Goal: Information Seeking & Learning: Learn about a topic

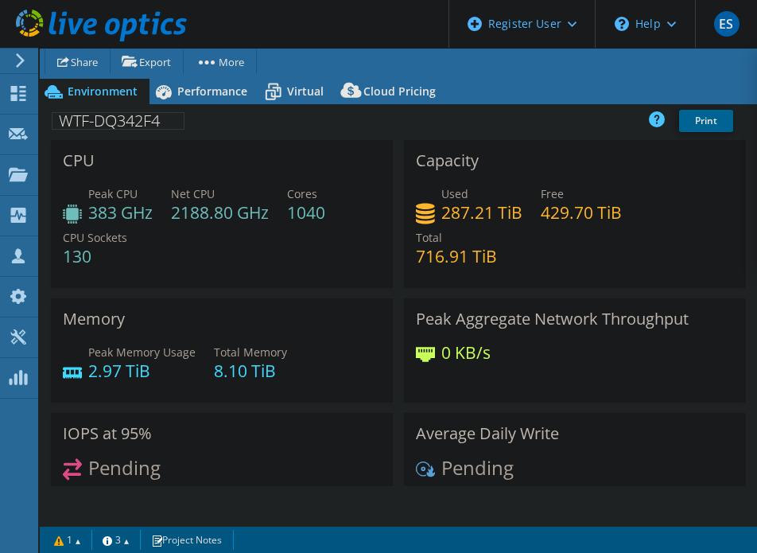
select select "USEast"
select select "USD"
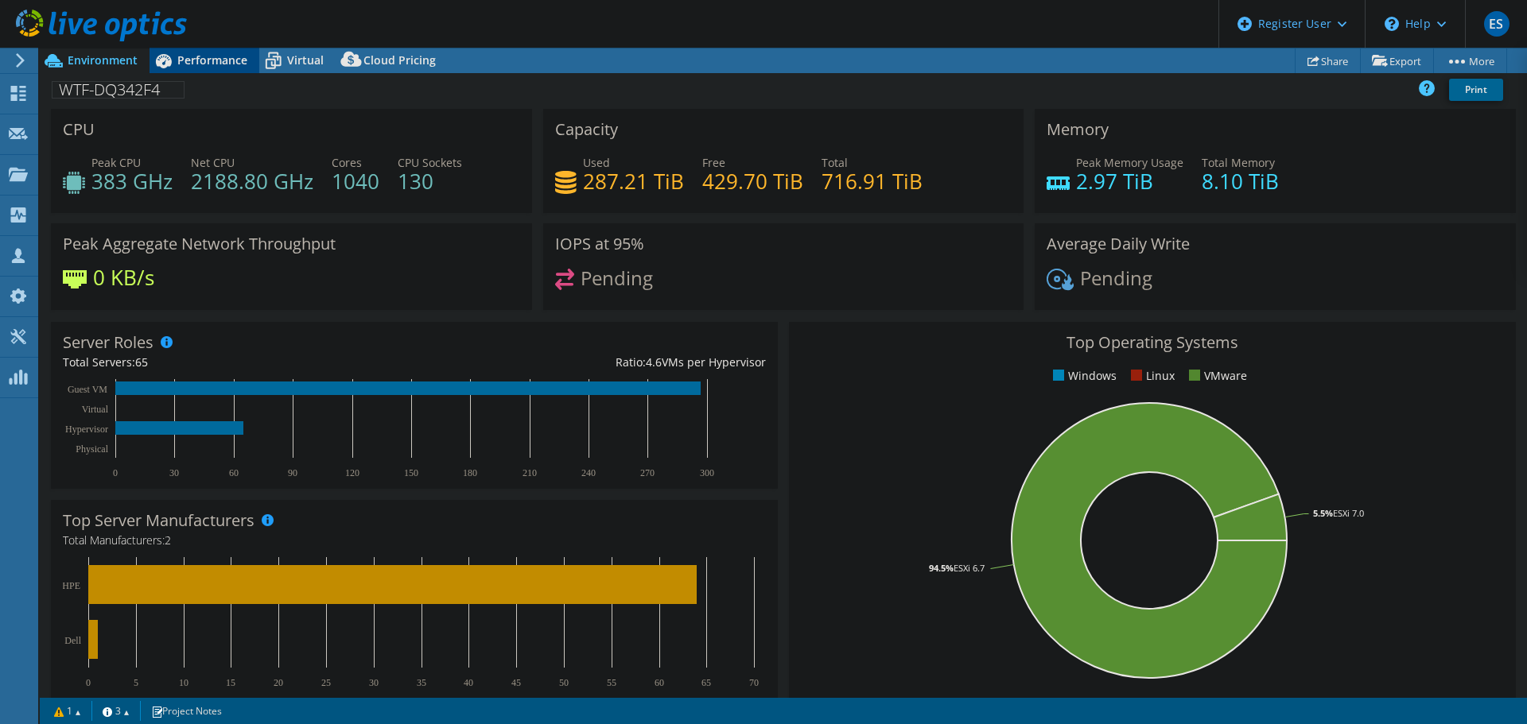
click at [232, 52] on span "Performance" at bounding box center [212, 59] width 70 height 15
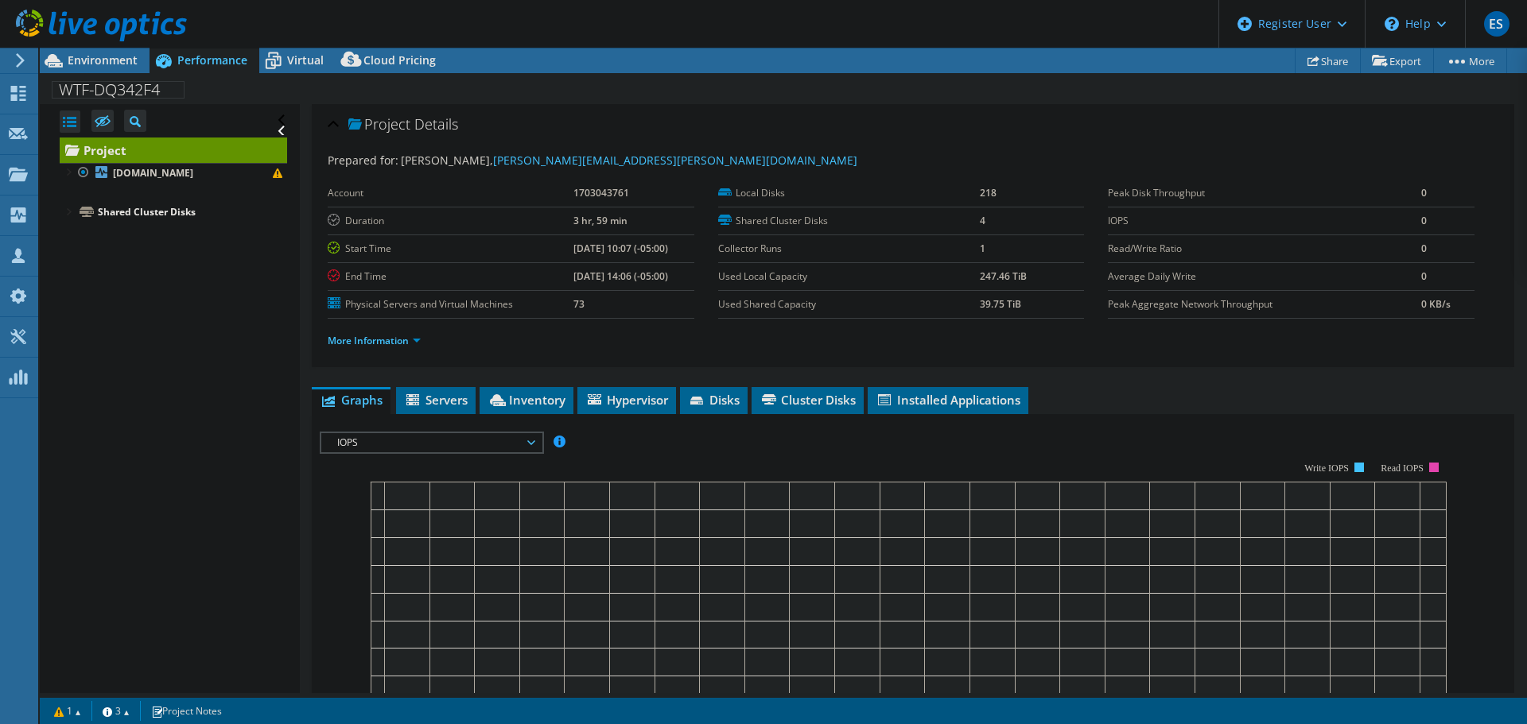
click at [479, 382] on div "Project Details Prepared for: [PERSON_NAME], [PERSON_NAME][EMAIL_ADDRESS][PERSO…" at bounding box center [913, 594] width 1226 height 980
click at [468, 402] on li "Servers" at bounding box center [436, 400] width 80 height 27
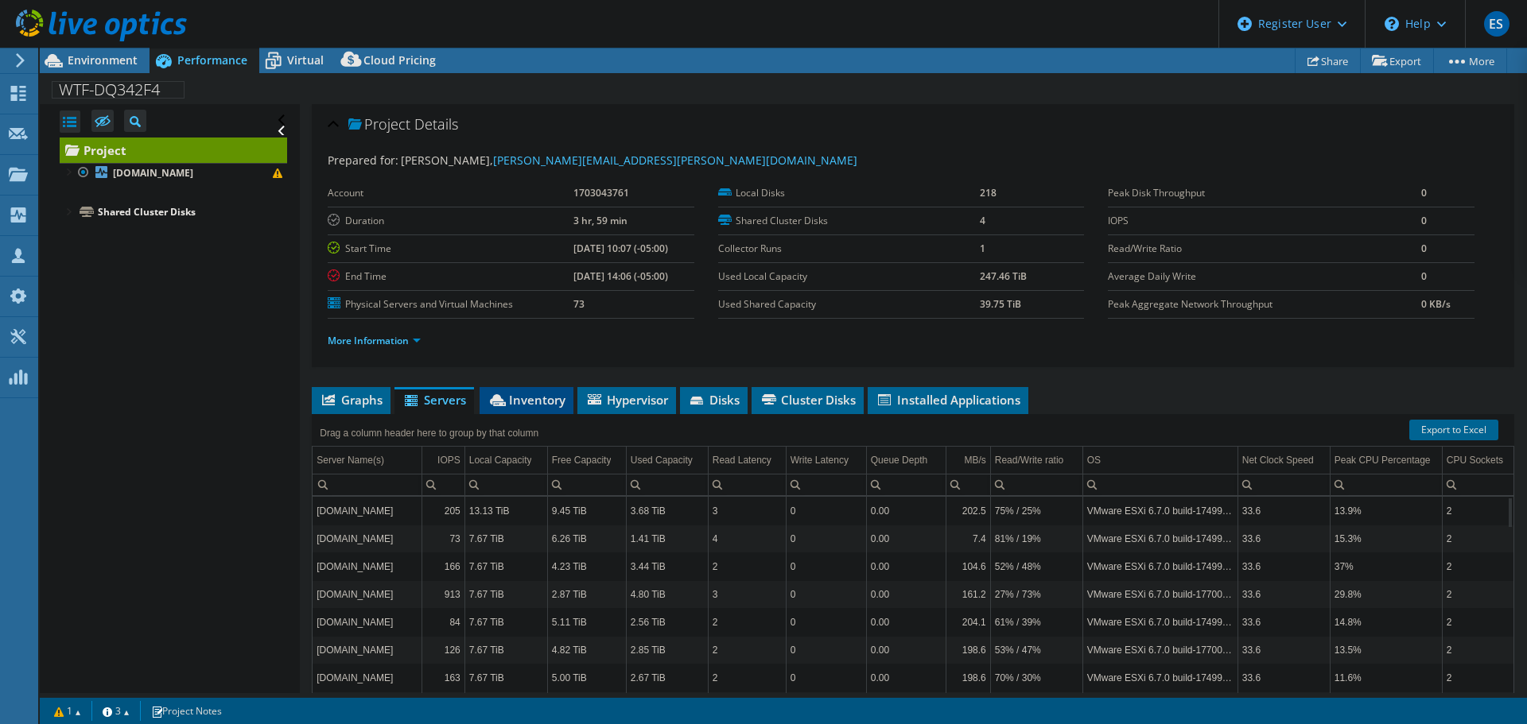
click at [519, 394] on span "Inventory" at bounding box center [526, 400] width 78 height 16
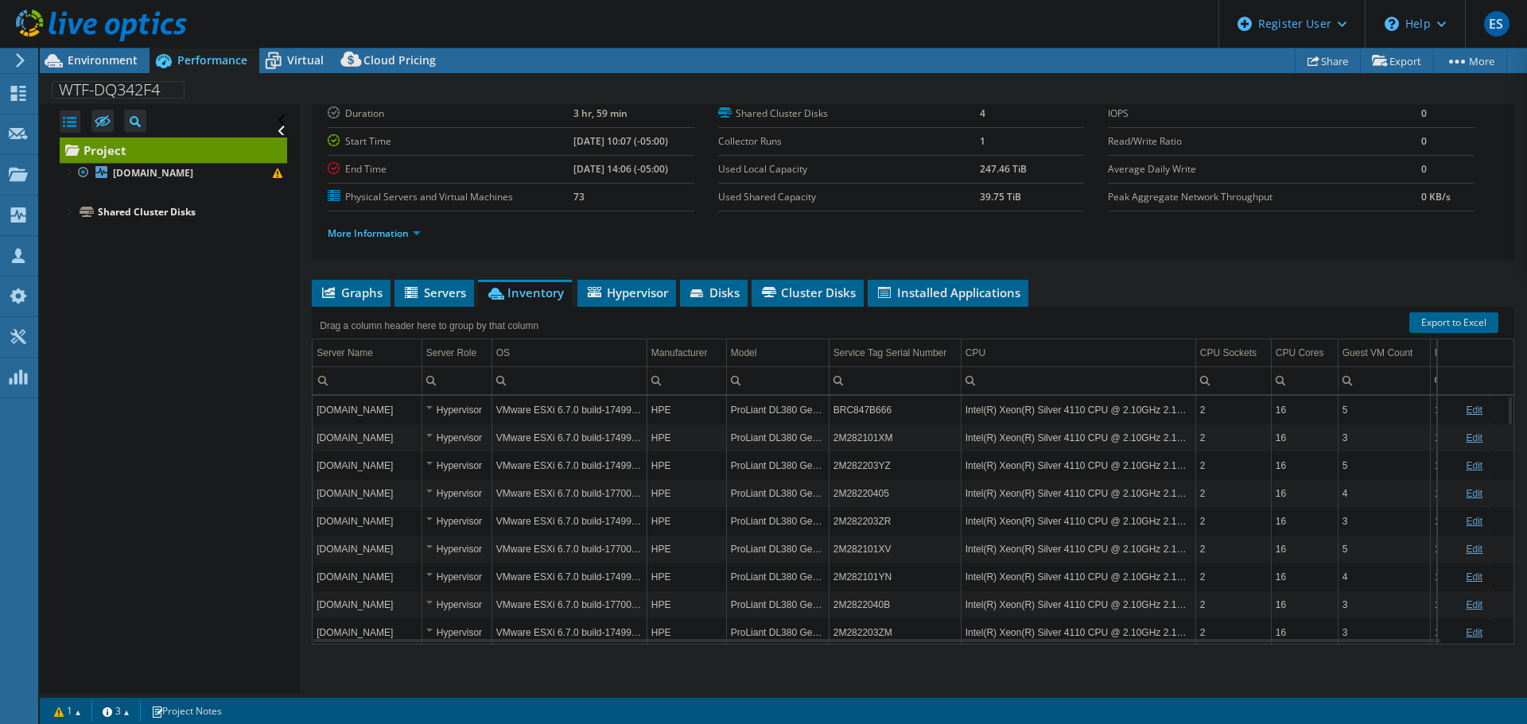
scroll to position [119, 0]
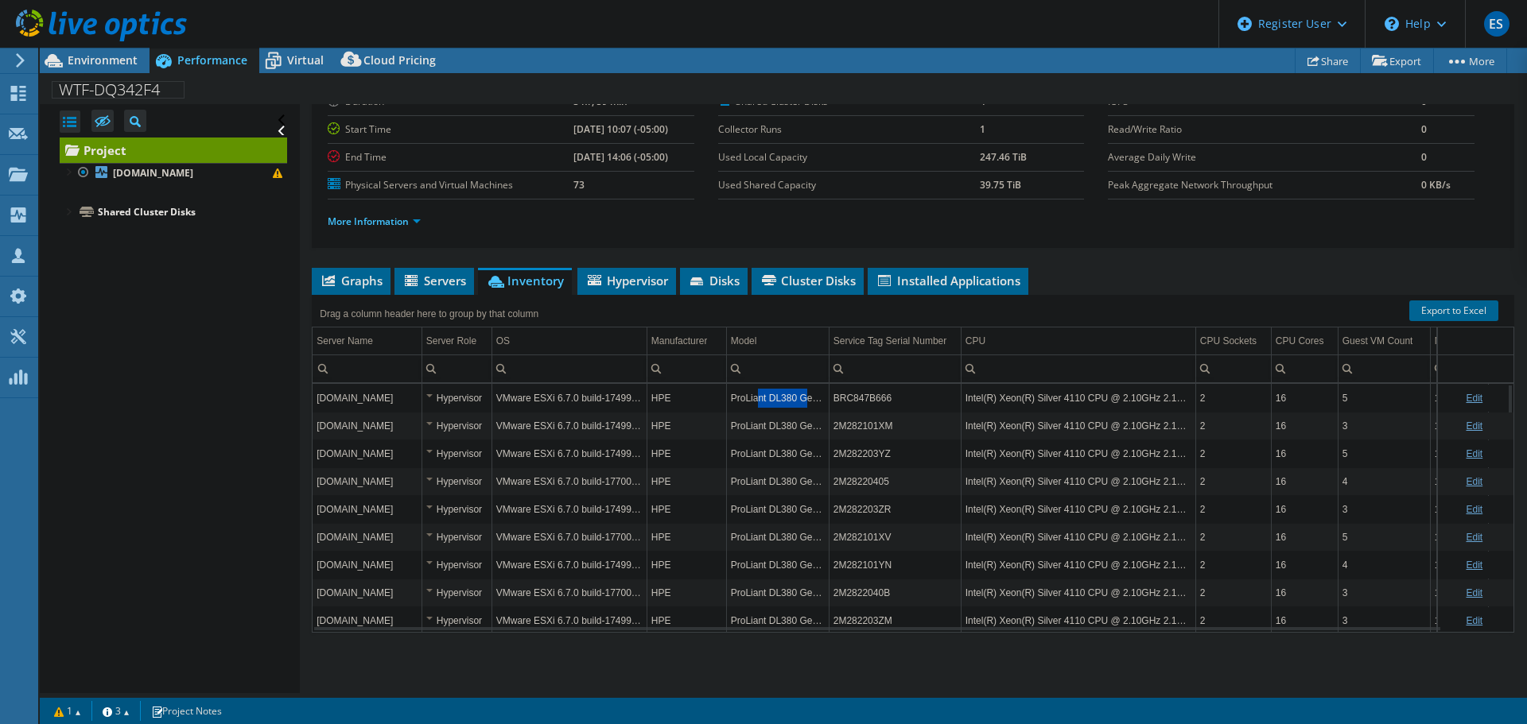
drag, startPoint x: 756, startPoint y: 398, endPoint x: 805, endPoint y: 398, distance: 48.5
click at [756, 398] on td "ProLiant DL380 Gen10" at bounding box center [777, 398] width 103 height 28
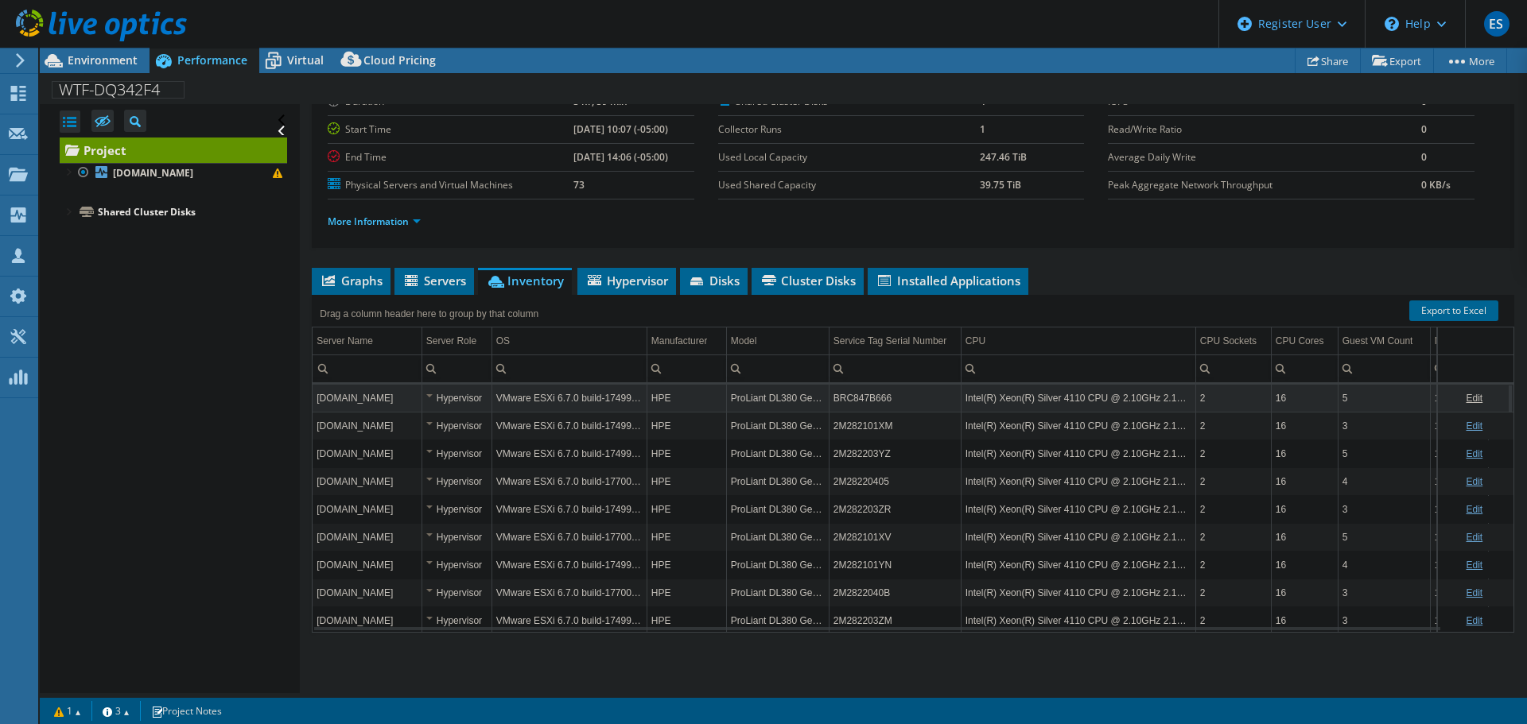
click at [756, 399] on td "ProLiant DL380 Gen10" at bounding box center [777, 398] width 103 height 28
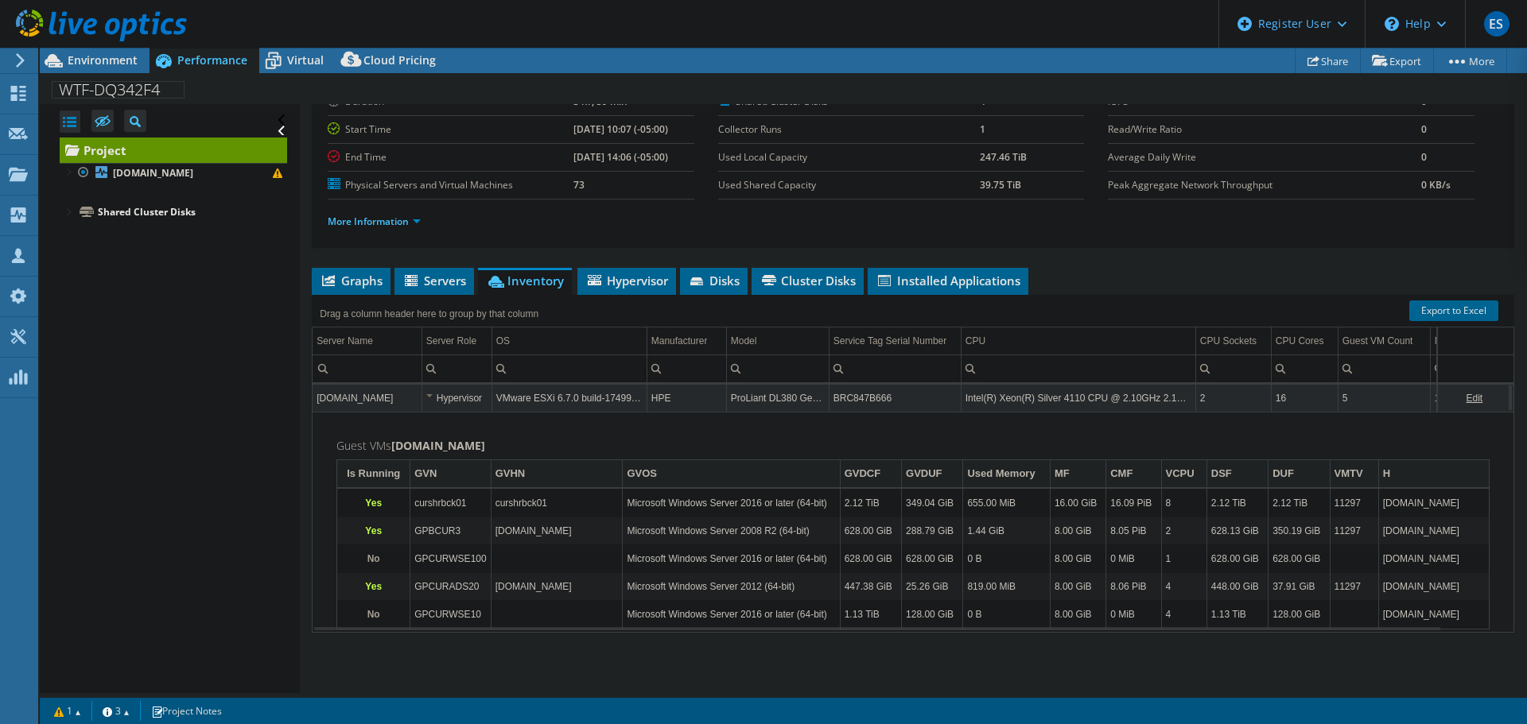
click at [756, 399] on td "ProLiant DL380 Gen10" at bounding box center [777, 398] width 103 height 28
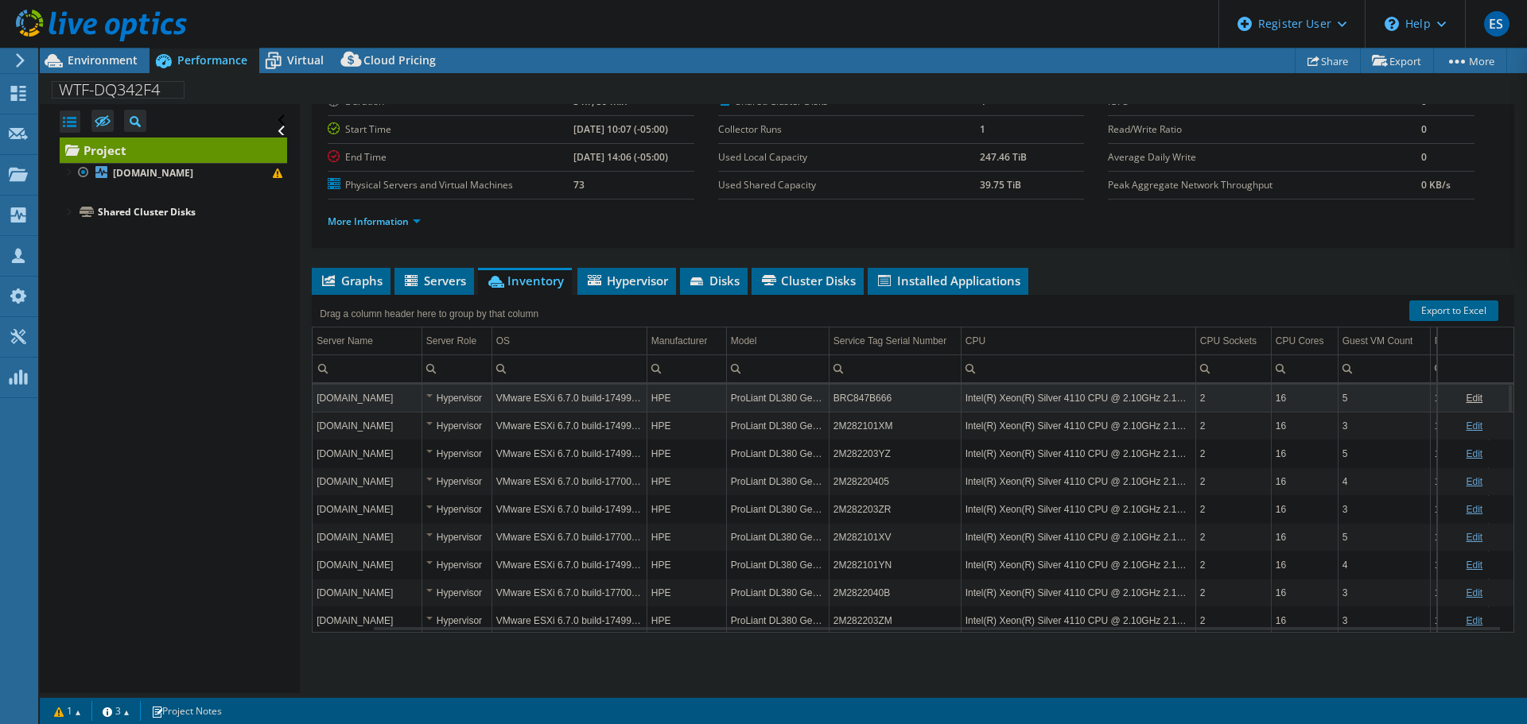
scroll to position [0, 63]
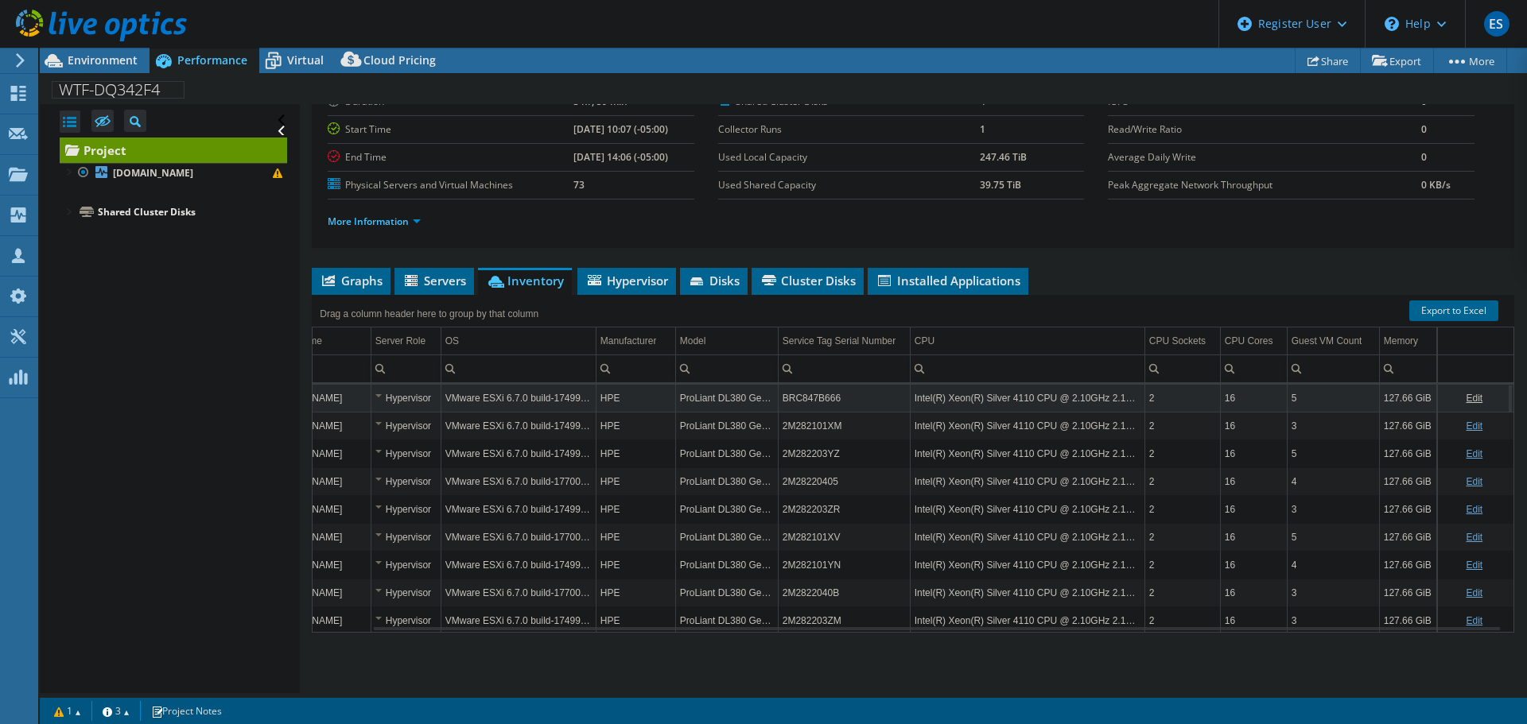
click at [700, 398] on td "ProLiant DL380 Gen10" at bounding box center [726, 398] width 103 height 28
drag, startPoint x: 668, startPoint y: 398, endPoint x: 768, endPoint y: 398, distance: 100.2
click at [756, 398] on tr "[DOMAIN_NAME] Hypervisor VMware ESXi 6.7.0 build-17499825 HPE ProLiant DL380 Ge…" at bounding box center [888, 398] width 1252 height 28
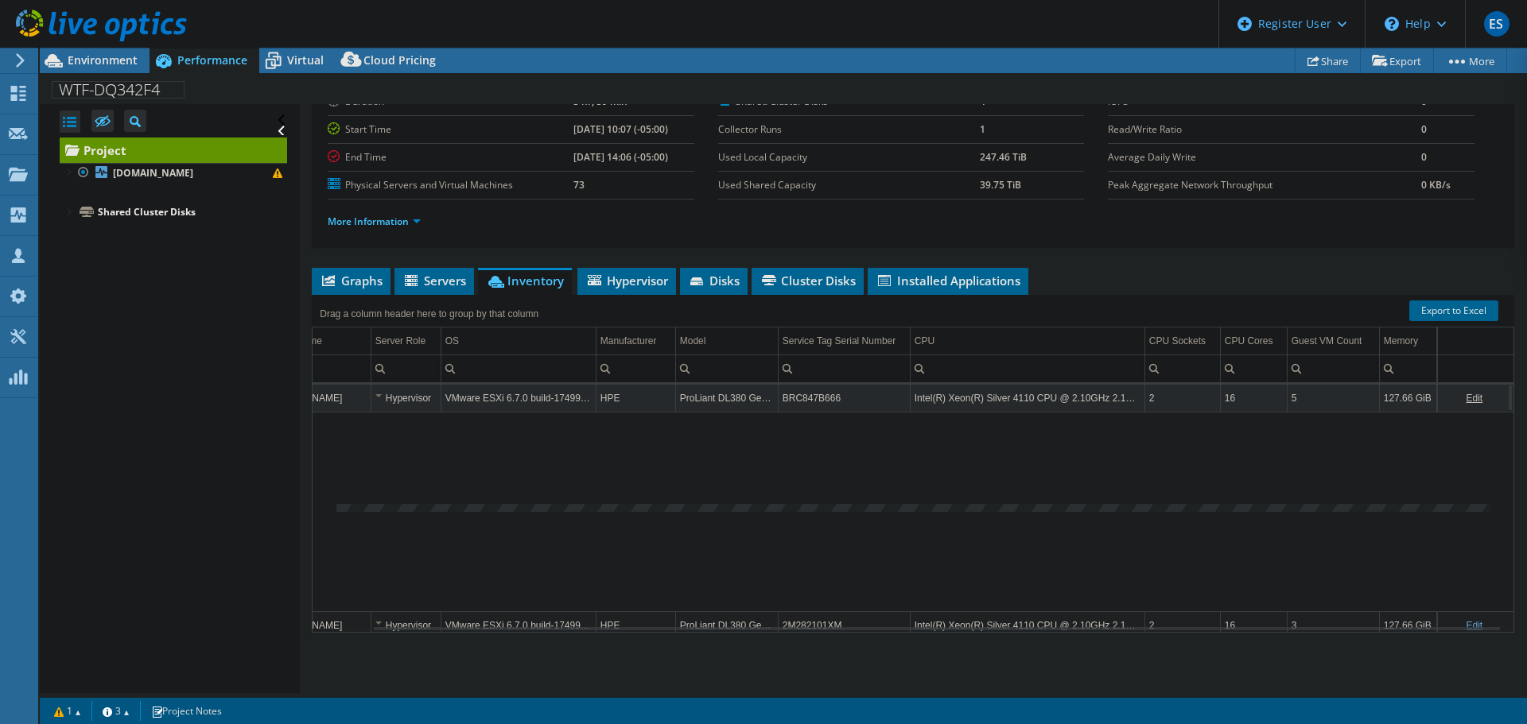
copy td "ProLiant DL380 Gen10"
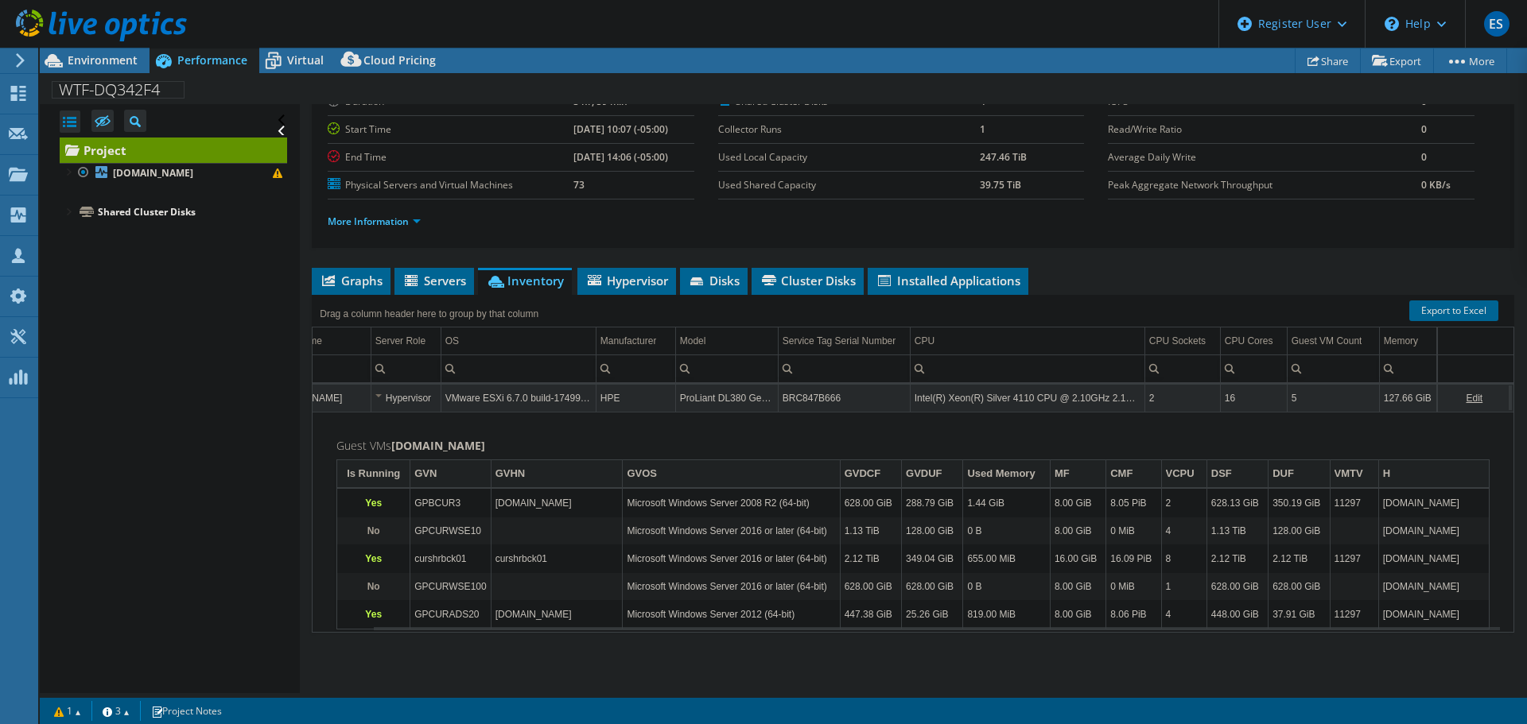
click at [483, 402] on td "VMware ESXi 6.7.0 build-17499825" at bounding box center [518, 398] width 155 height 28
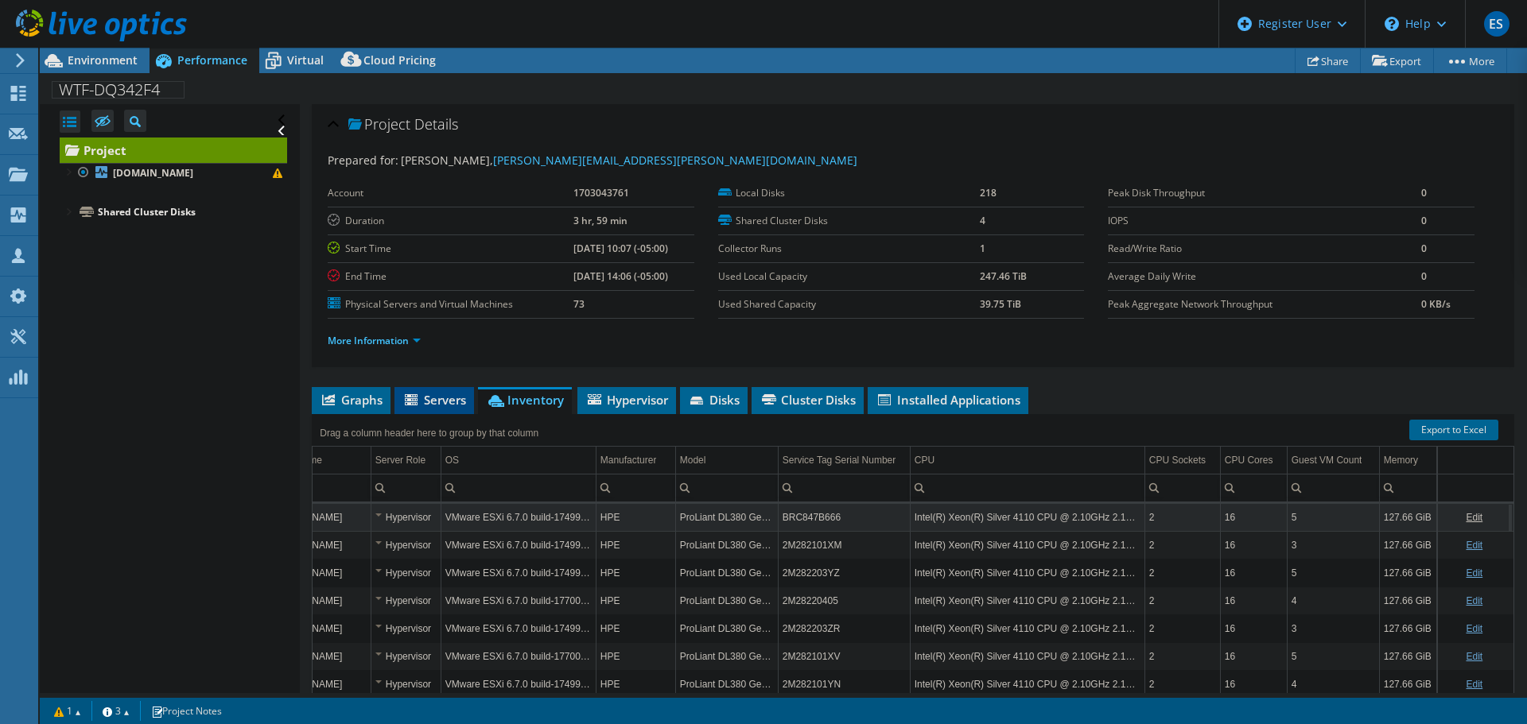
click at [455, 402] on span "Servers" at bounding box center [434, 400] width 64 height 16
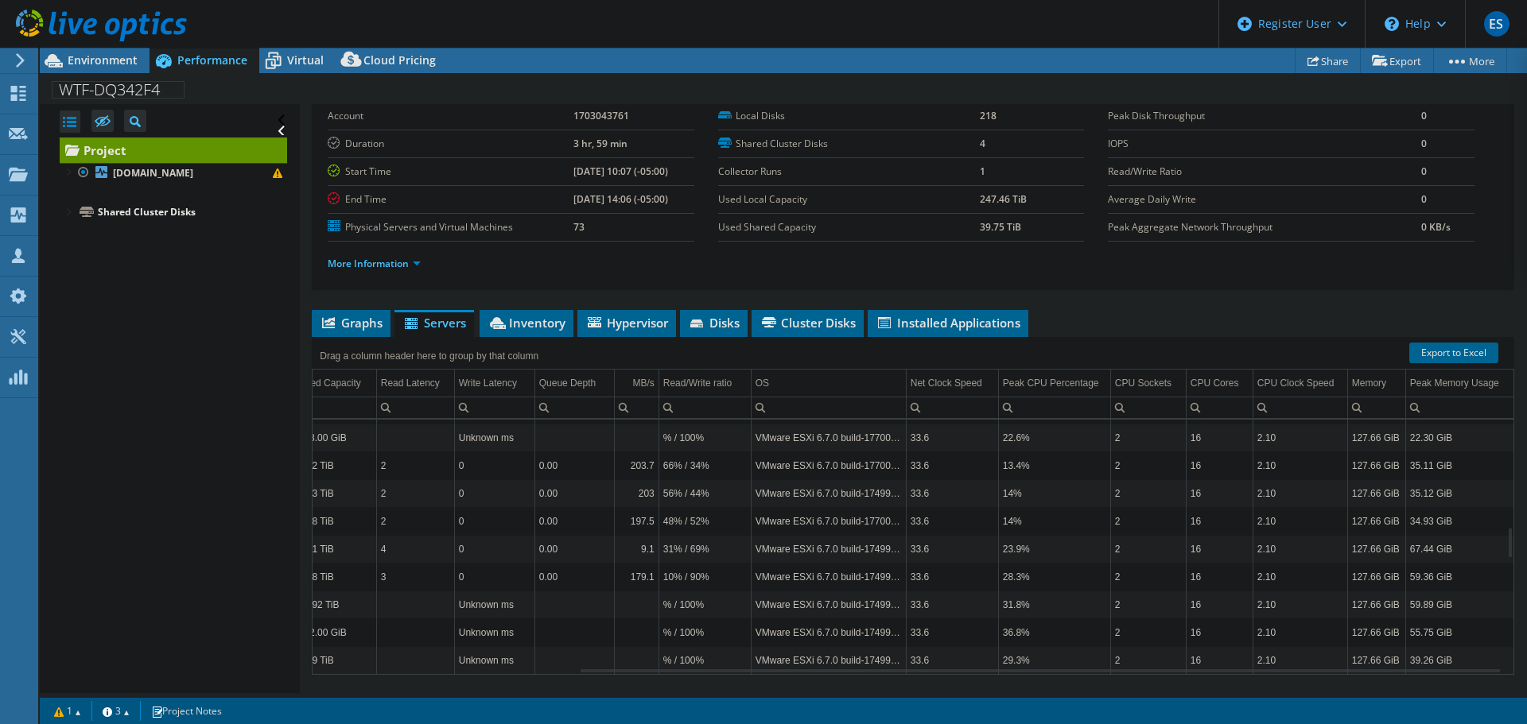
scroll to position [40, 0]
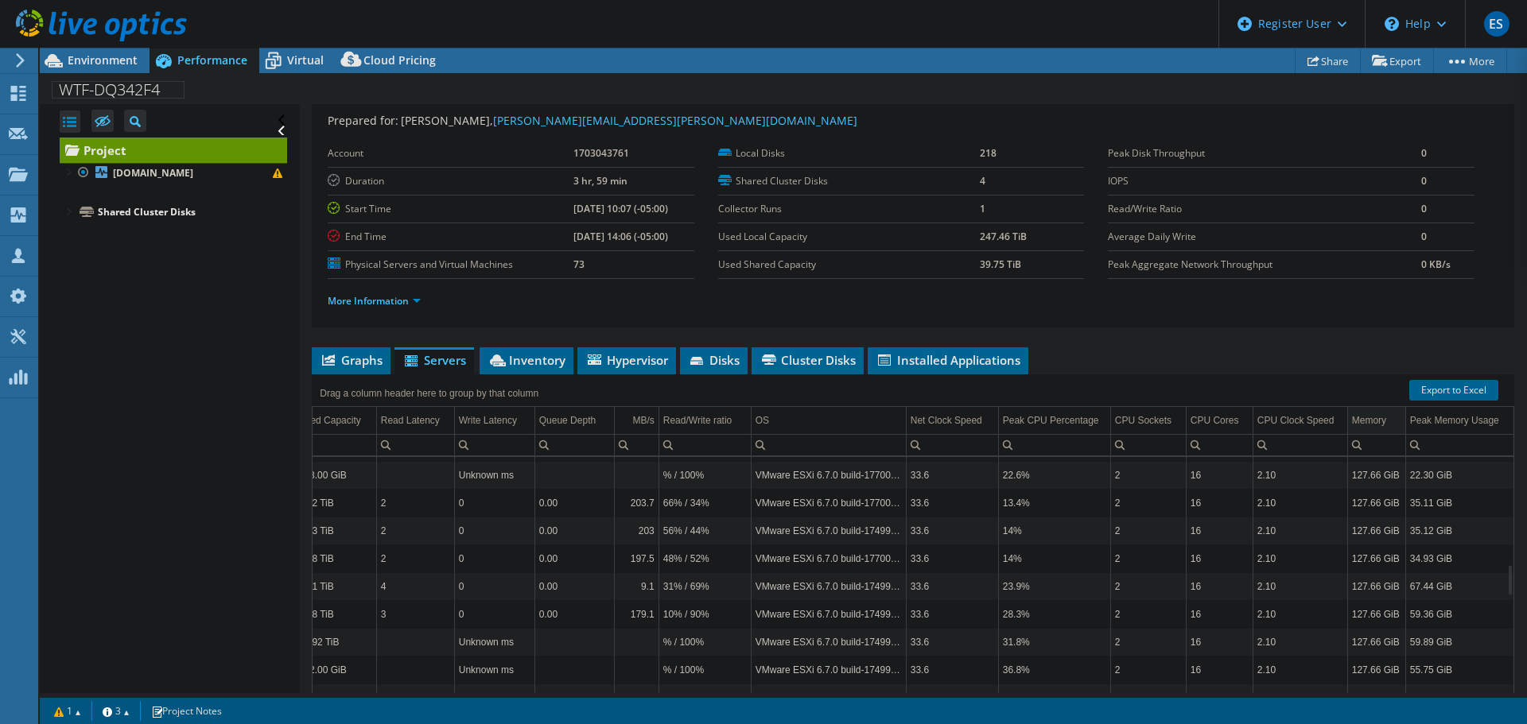
click at [756, 422] on div "Memory" at bounding box center [1369, 420] width 34 height 19
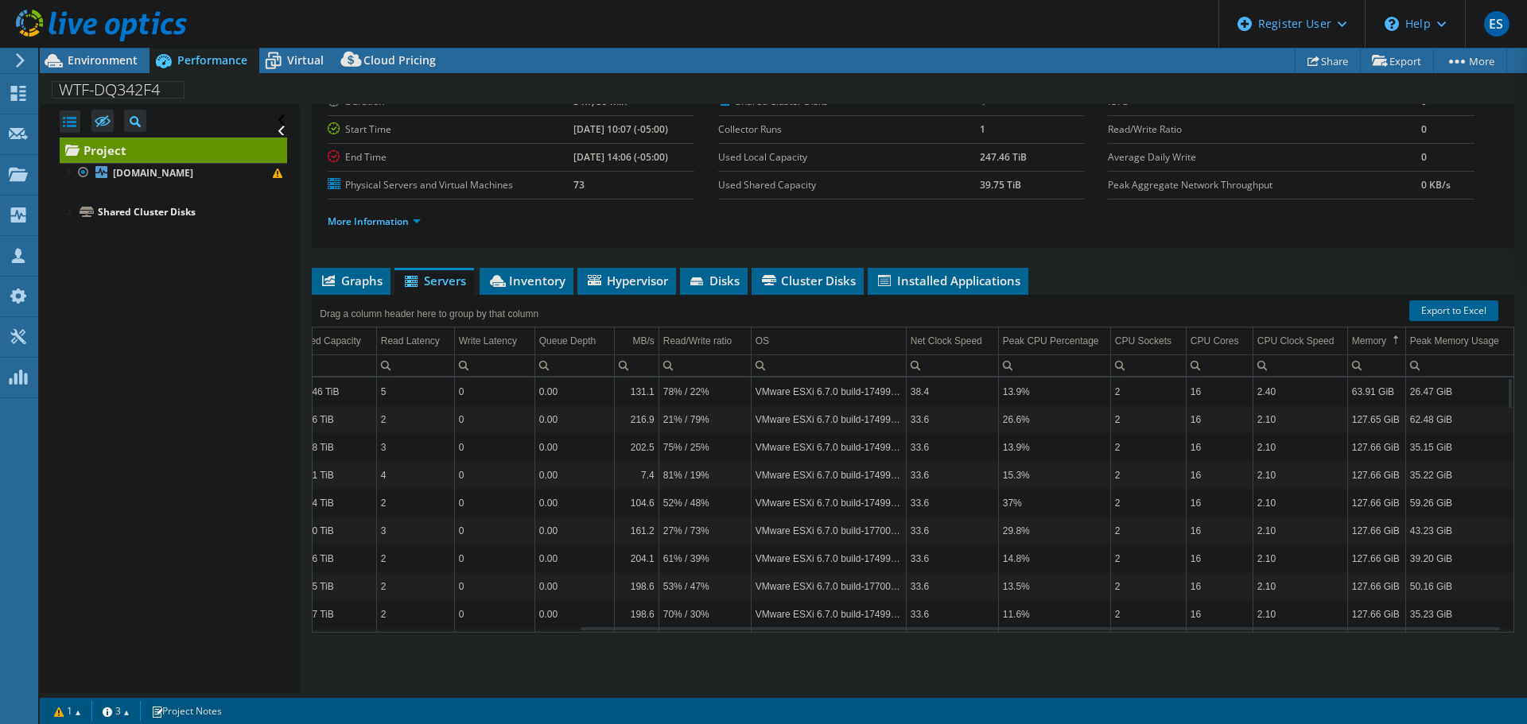
scroll to position [0, 0]
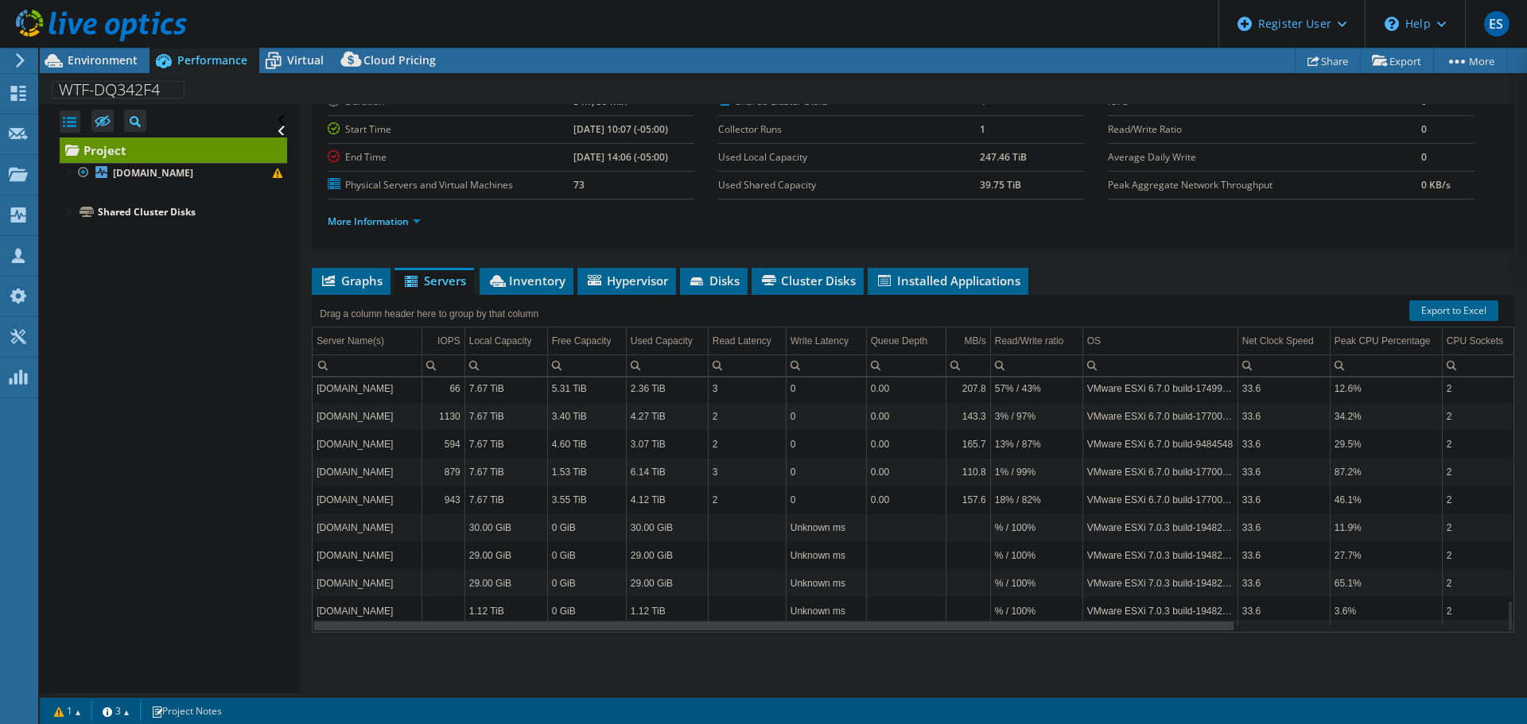
drag, startPoint x: 998, startPoint y: 628, endPoint x: 538, endPoint y: 615, distance: 459.8
click at [538, 552] on body "ES Dell User [PERSON_NAME] [PERSON_NAME][EMAIL_ADDRESS][DOMAIN_NAME] Dell My Pr…" at bounding box center [763, 362] width 1527 height 724
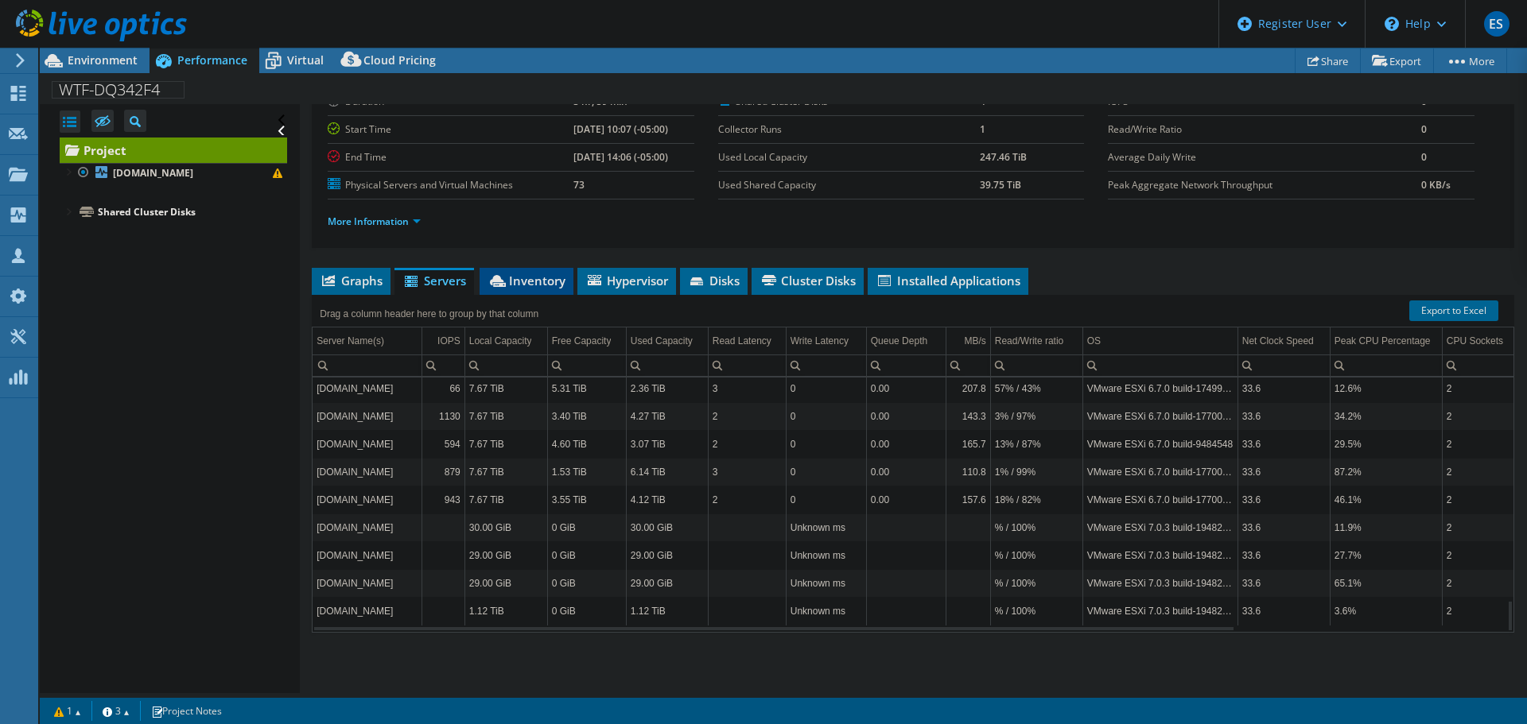
click at [519, 281] on span "Inventory" at bounding box center [526, 281] width 78 height 16
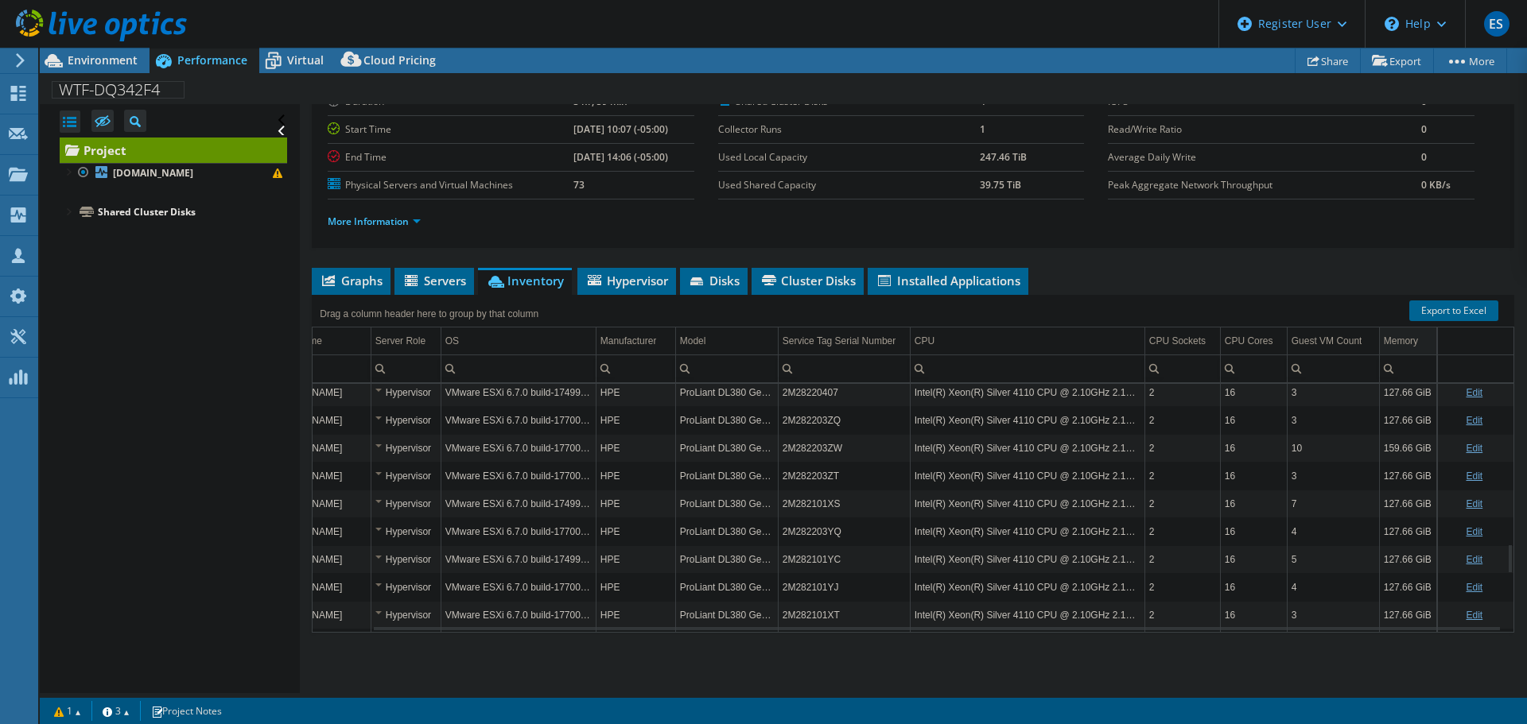
click at [756, 341] on div "Memory" at bounding box center [1401, 341] width 34 height 19
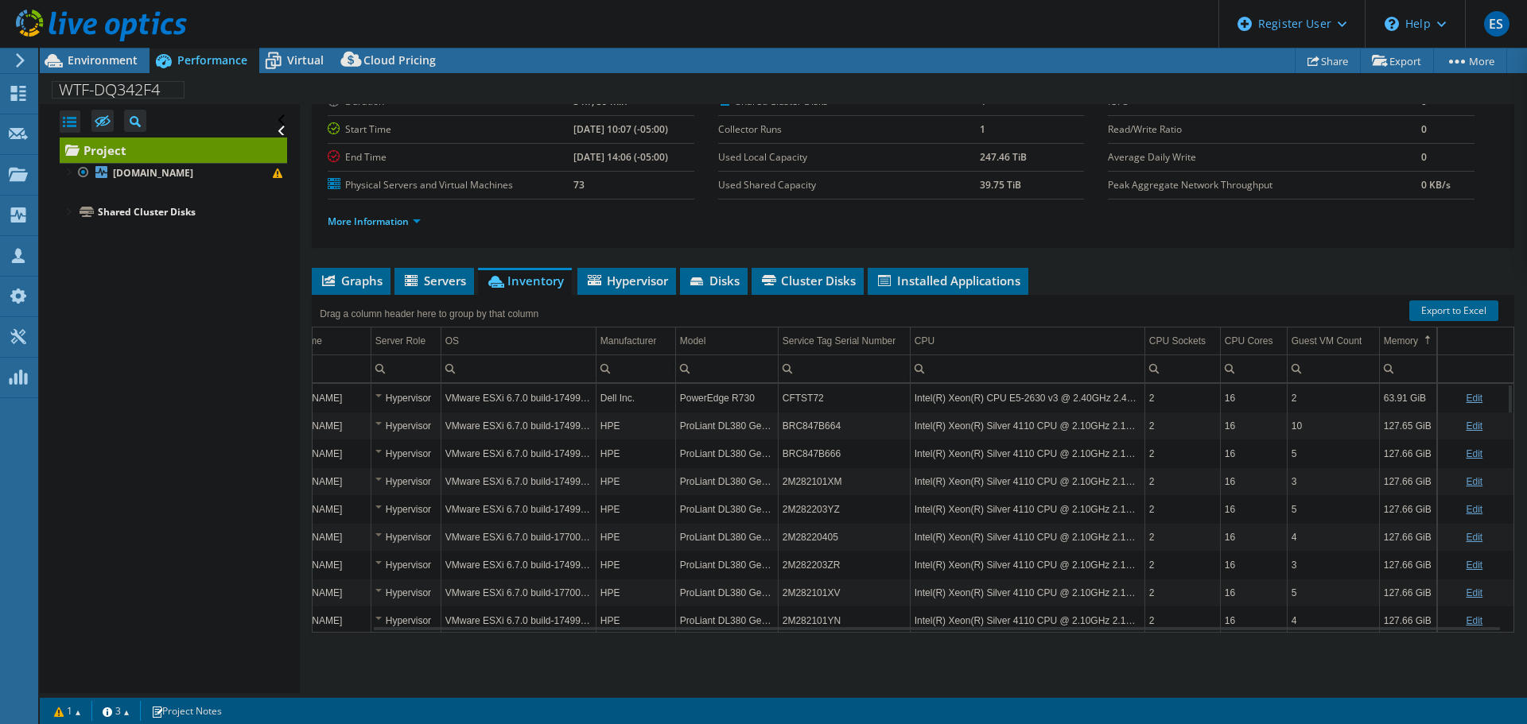
click at [756, 429] on td "127.65 GiB" at bounding box center [1408, 426] width 58 height 28
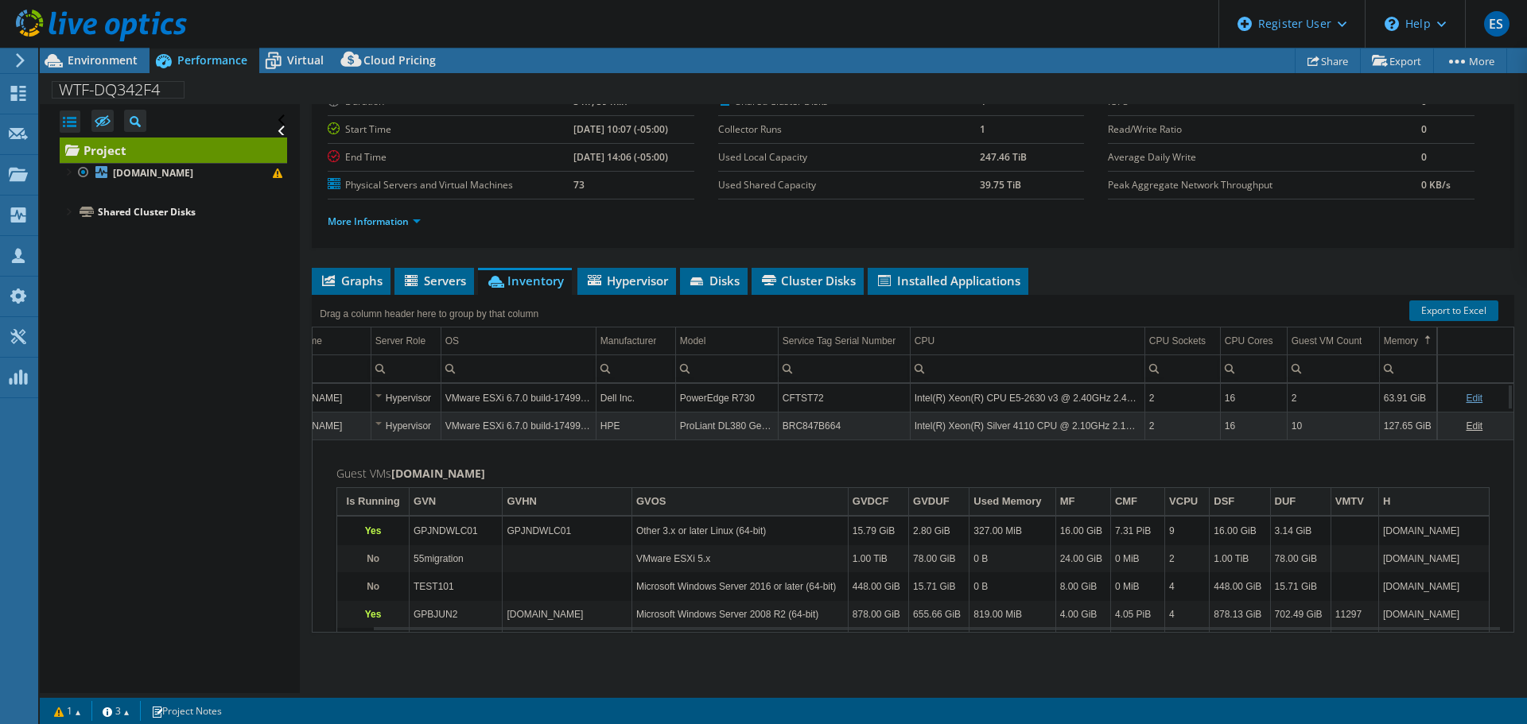
click at [756, 428] on td "127.65 GiB" at bounding box center [1408, 426] width 58 height 28
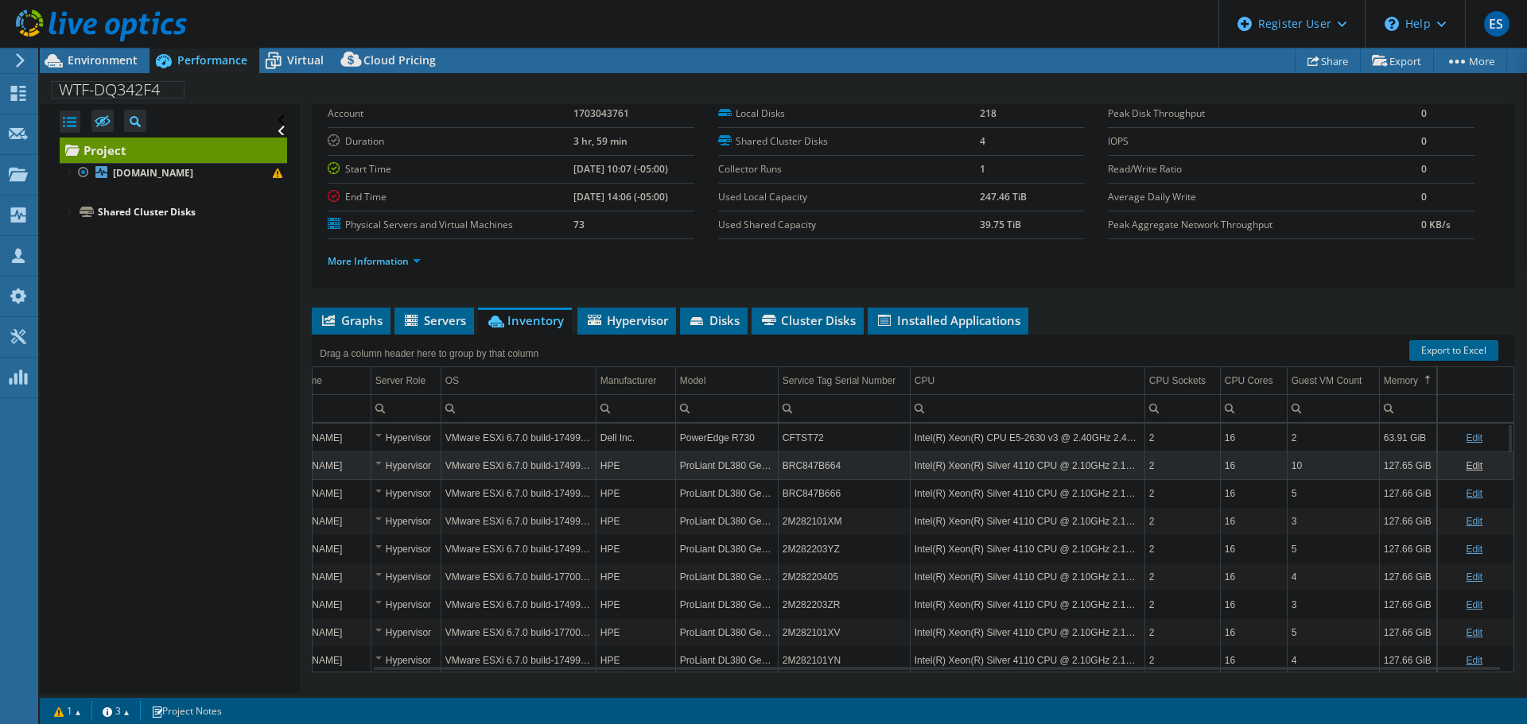
scroll to position [119, 0]
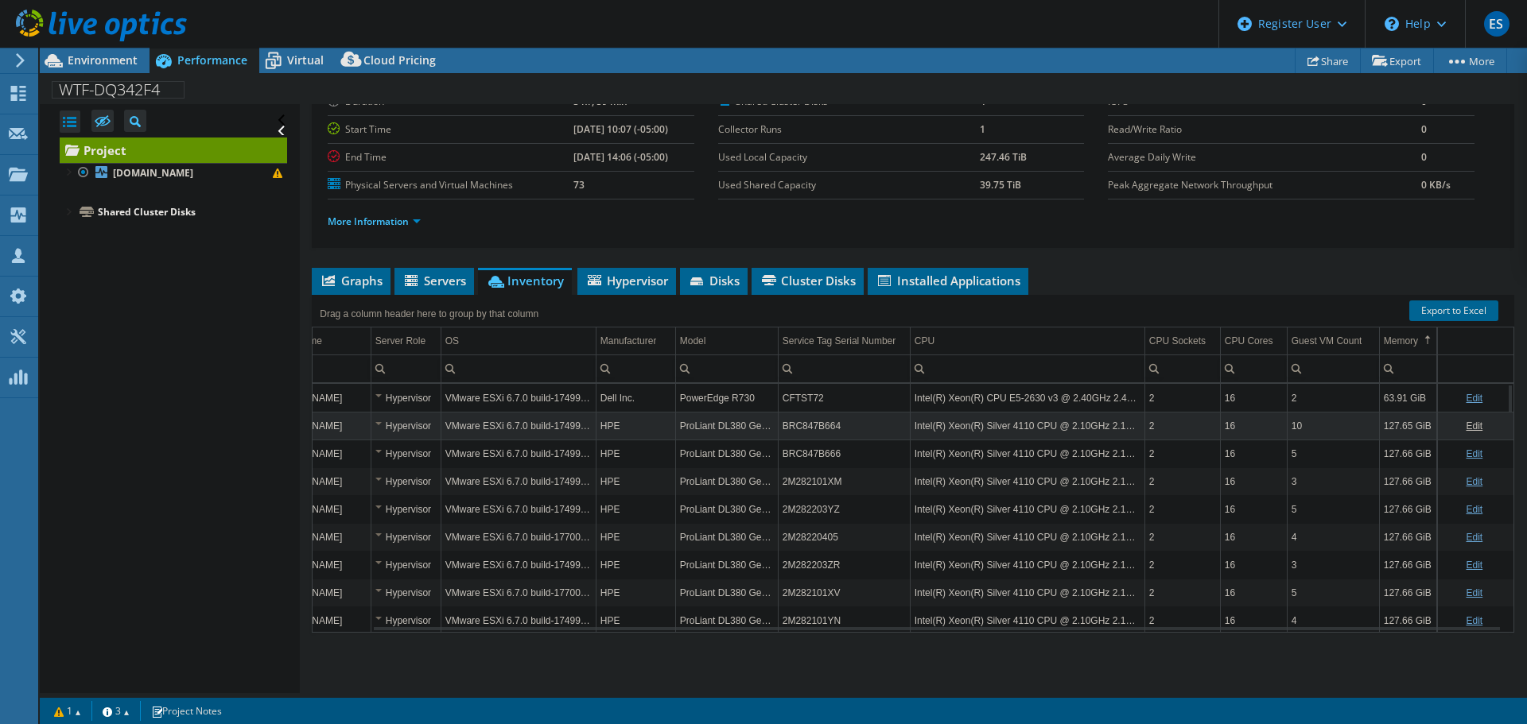
click at [756, 425] on td "BRC847B664" at bounding box center [844, 426] width 132 height 28
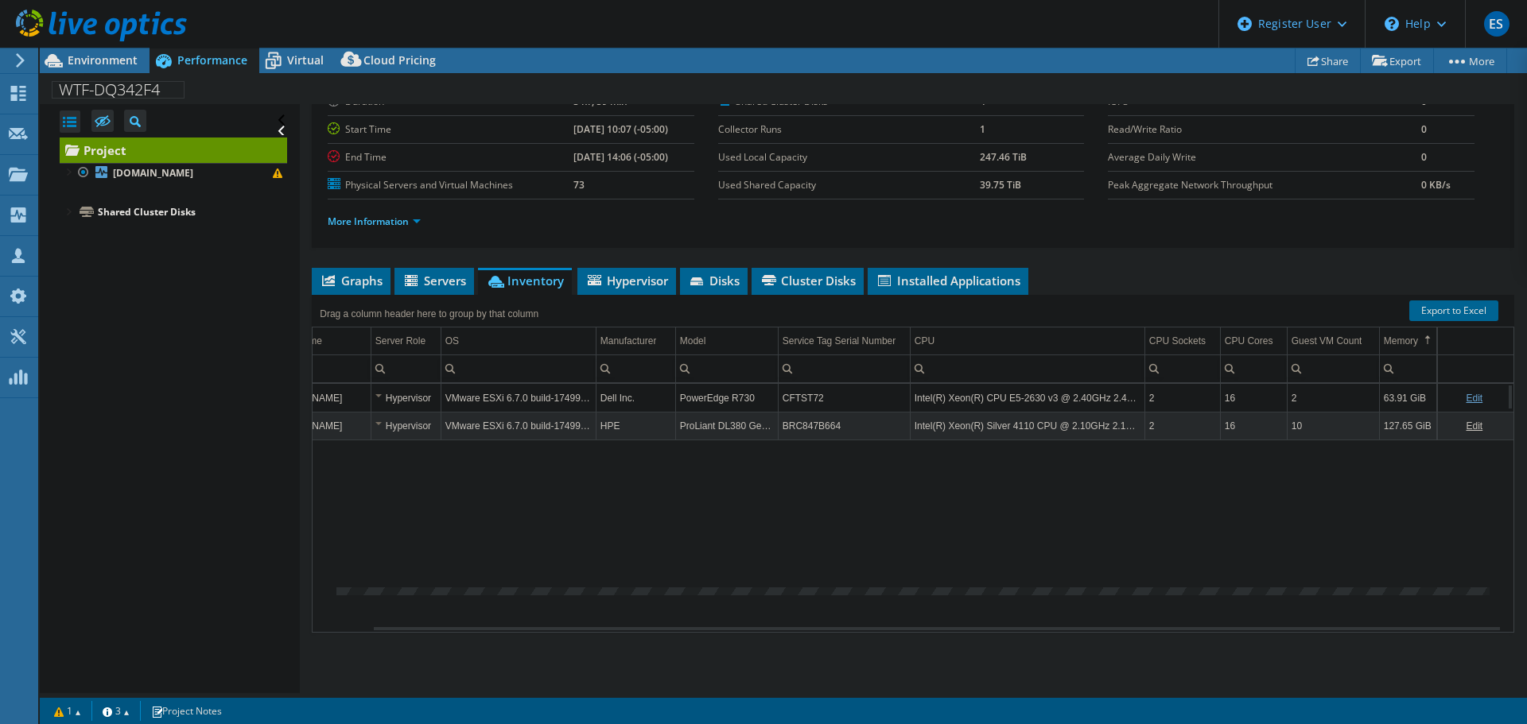
click at [756, 425] on td "BRC847B664" at bounding box center [844, 426] width 132 height 28
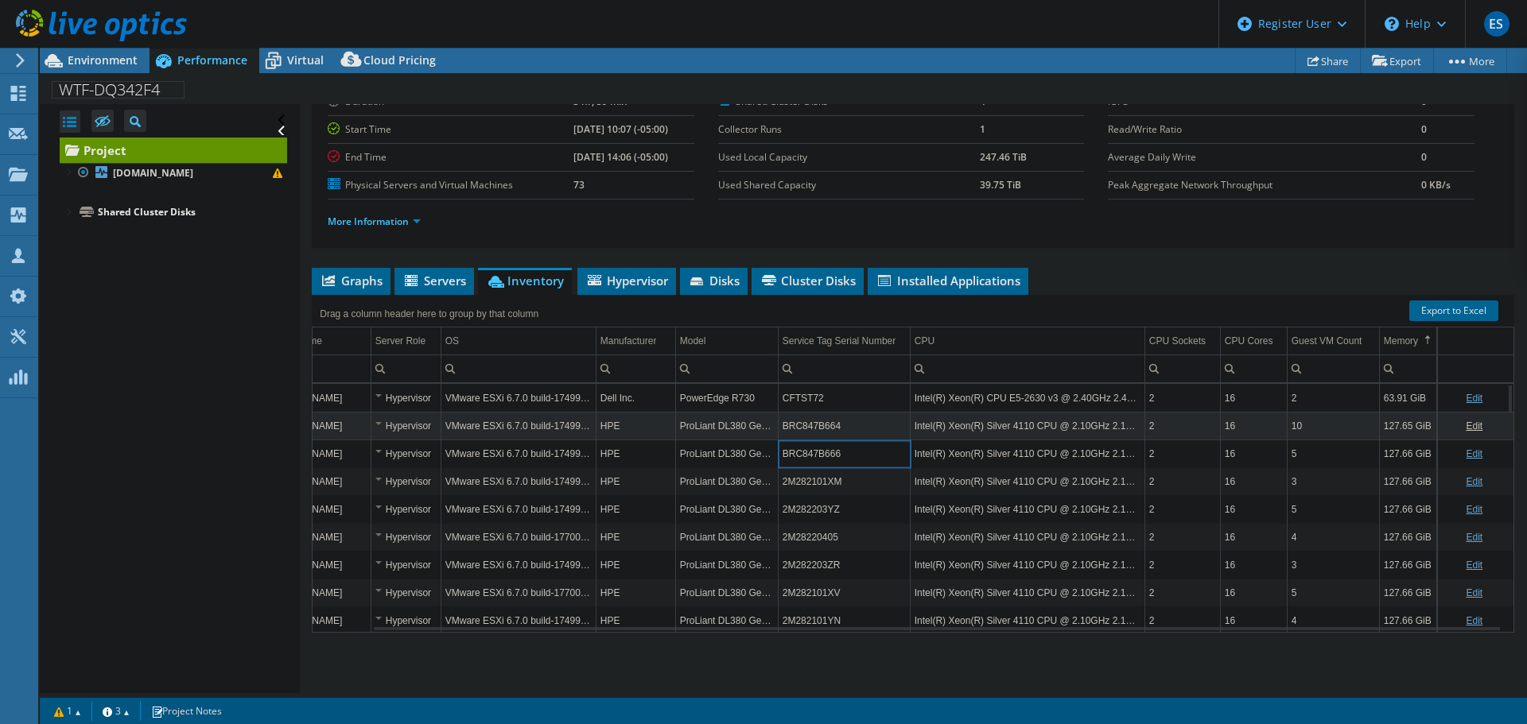
click at [756, 425] on td "127.65 GiB" at bounding box center [1408, 426] width 58 height 28
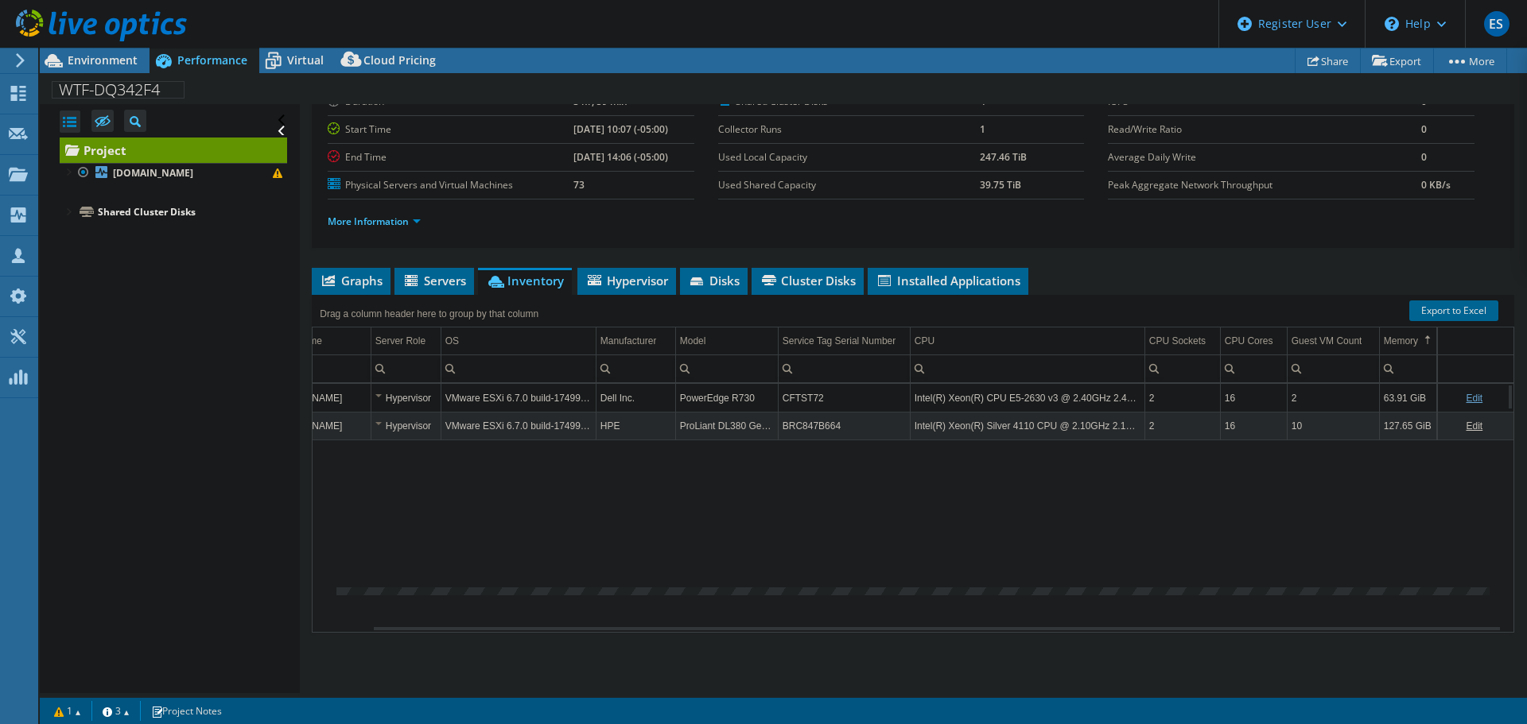
click at [756, 425] on td "127.65 GiB" at bounding box center [1408, 426] width 58 height 28
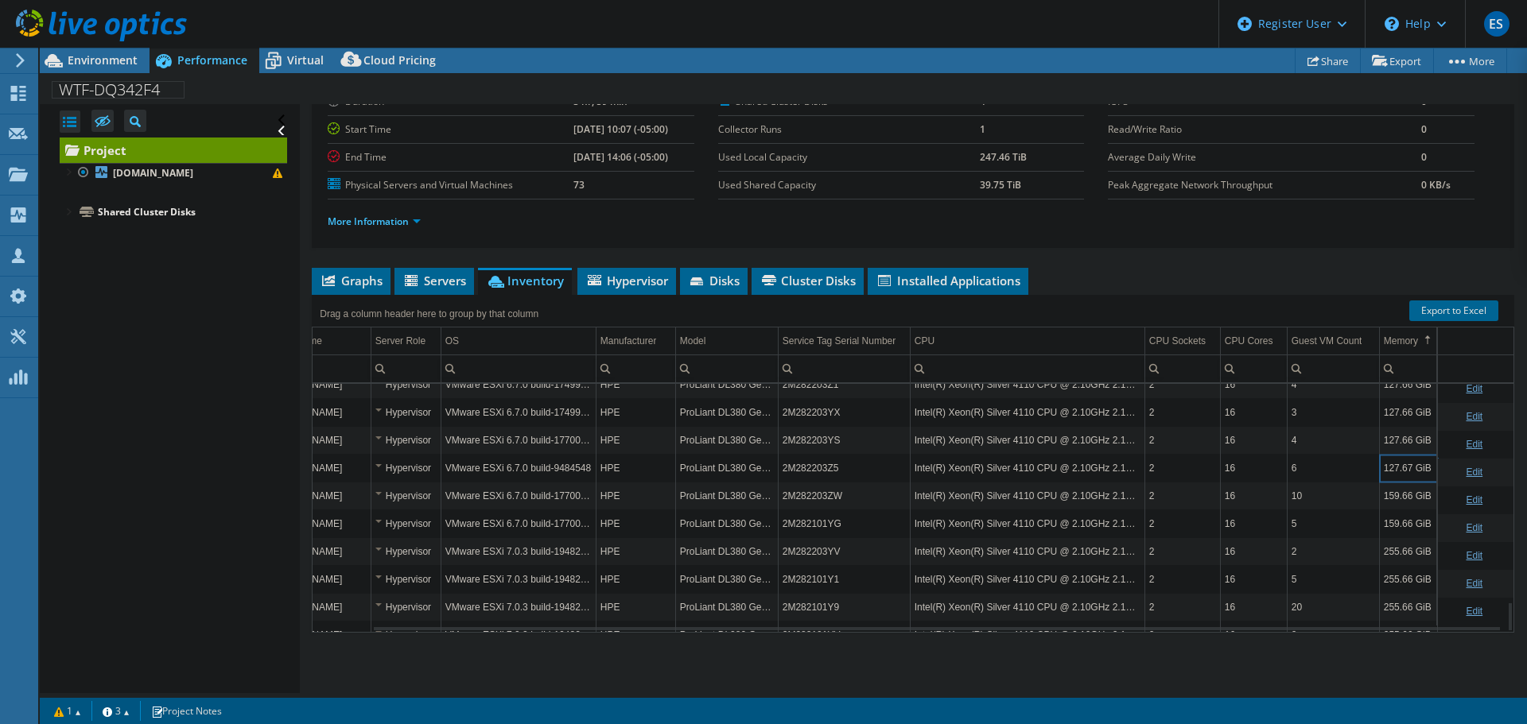
scroll to position [1791, 63]
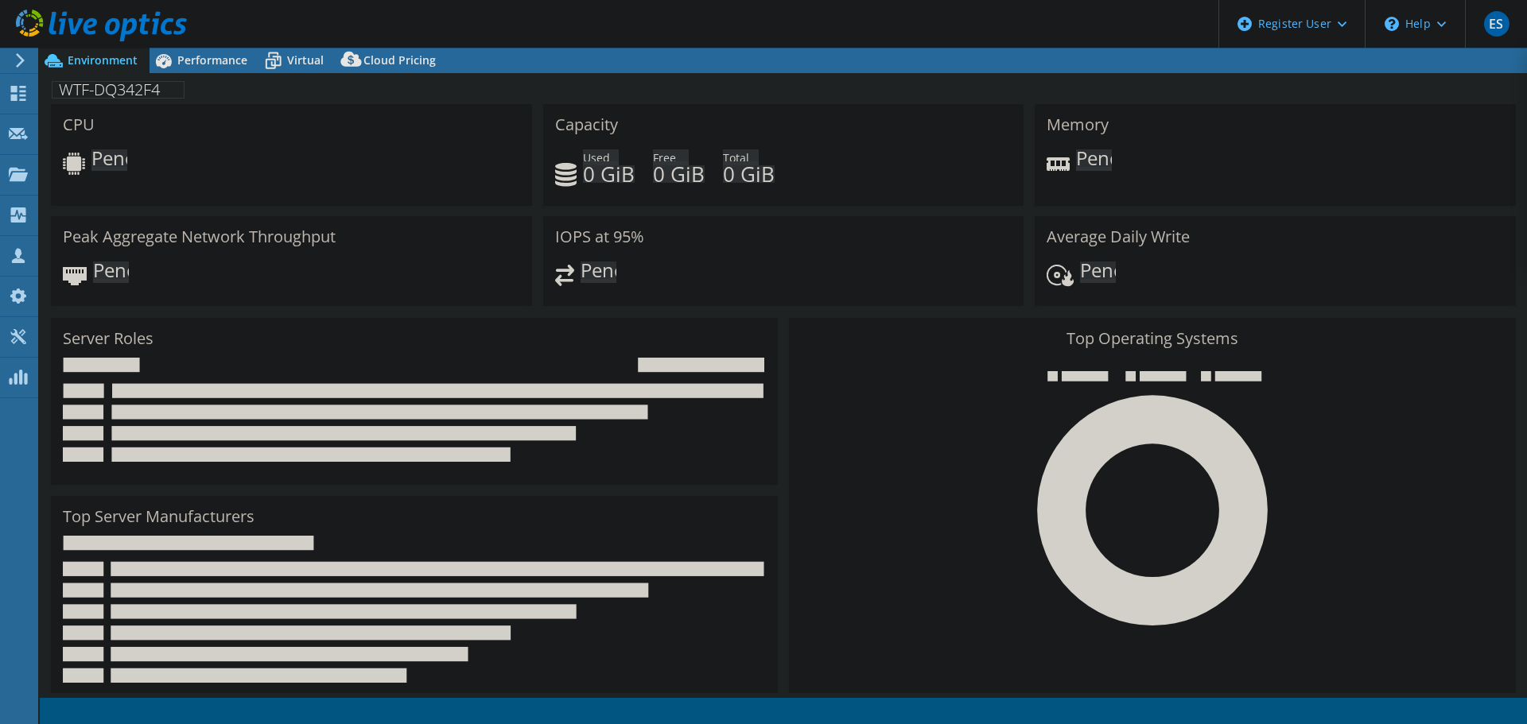
select select "USEast"
select select "USD"
